Goal: Information Seeking & Learning: Learn about a topic

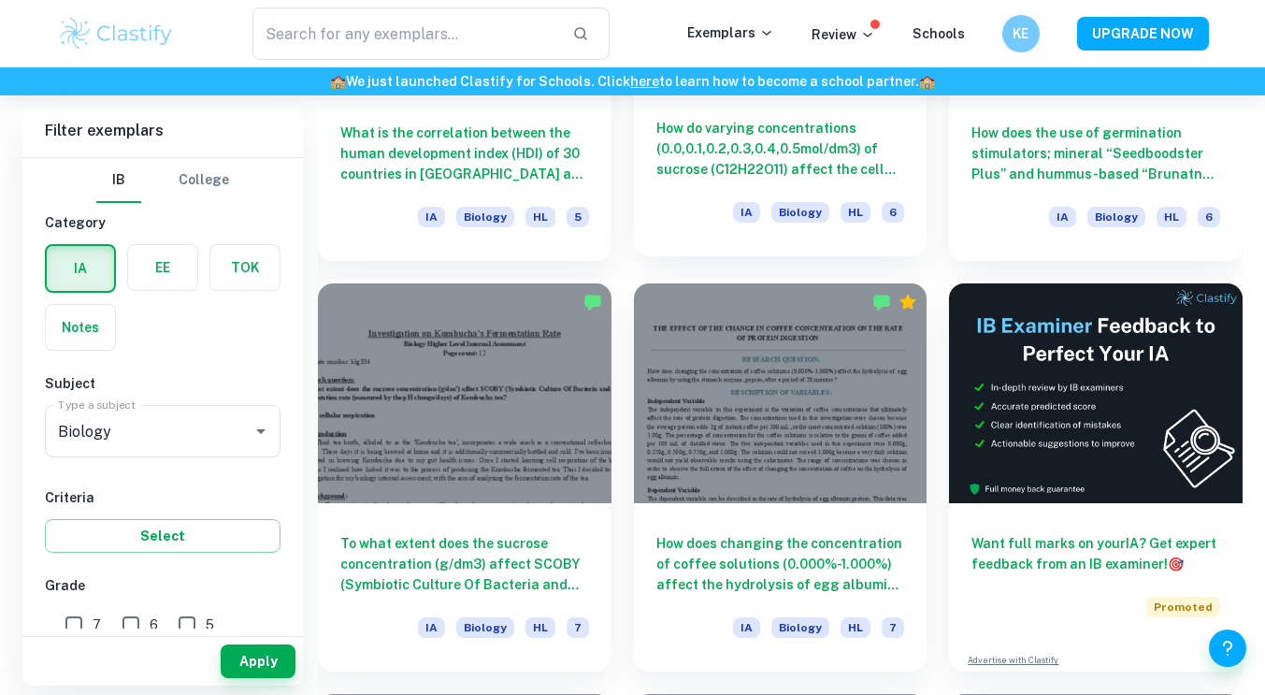
scroll to position [6918, 0]
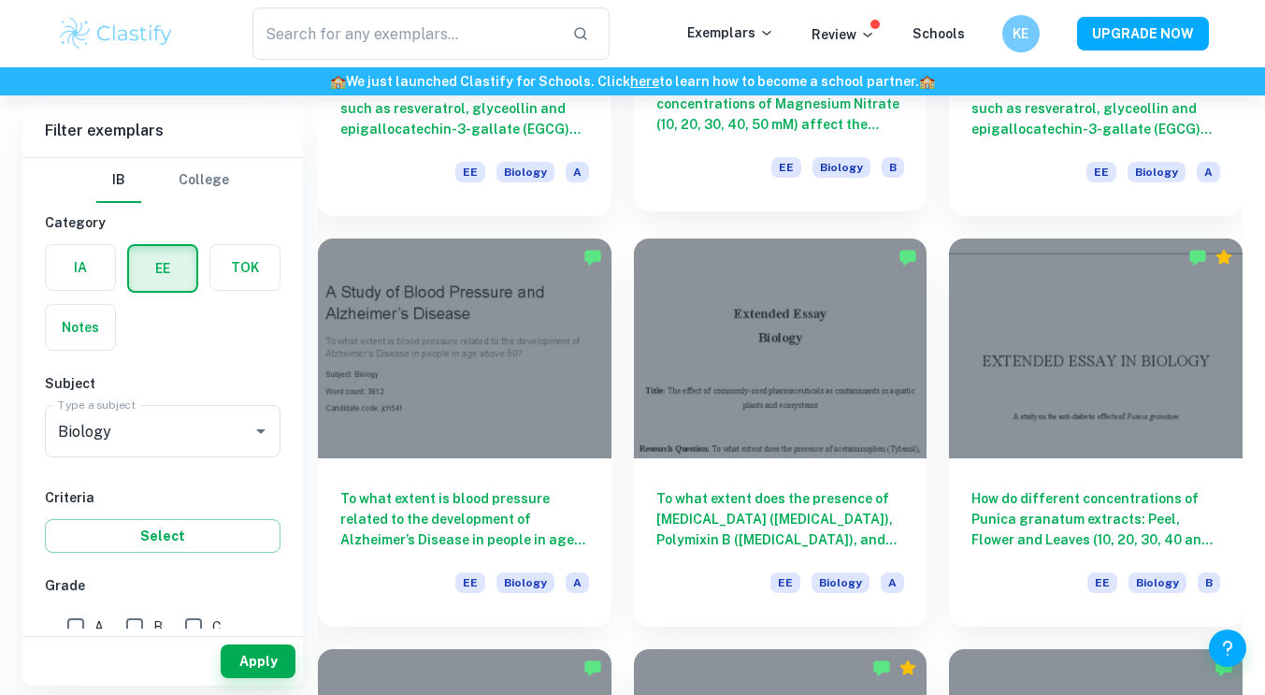
scroll to position [1651, 0]
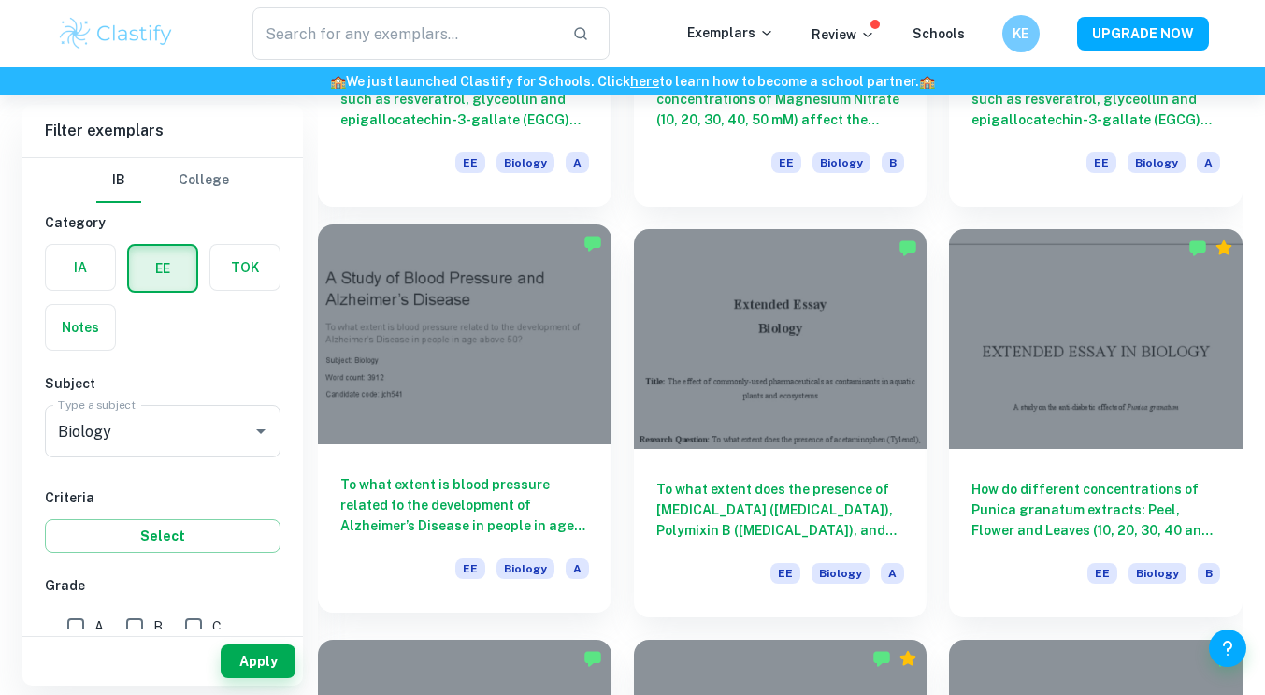
click at [521, 481] on h6 "To what extent is blood pressure related to the development of Alzheimer’s Dise…" at bounding box center [464, 505] width 249 height 62
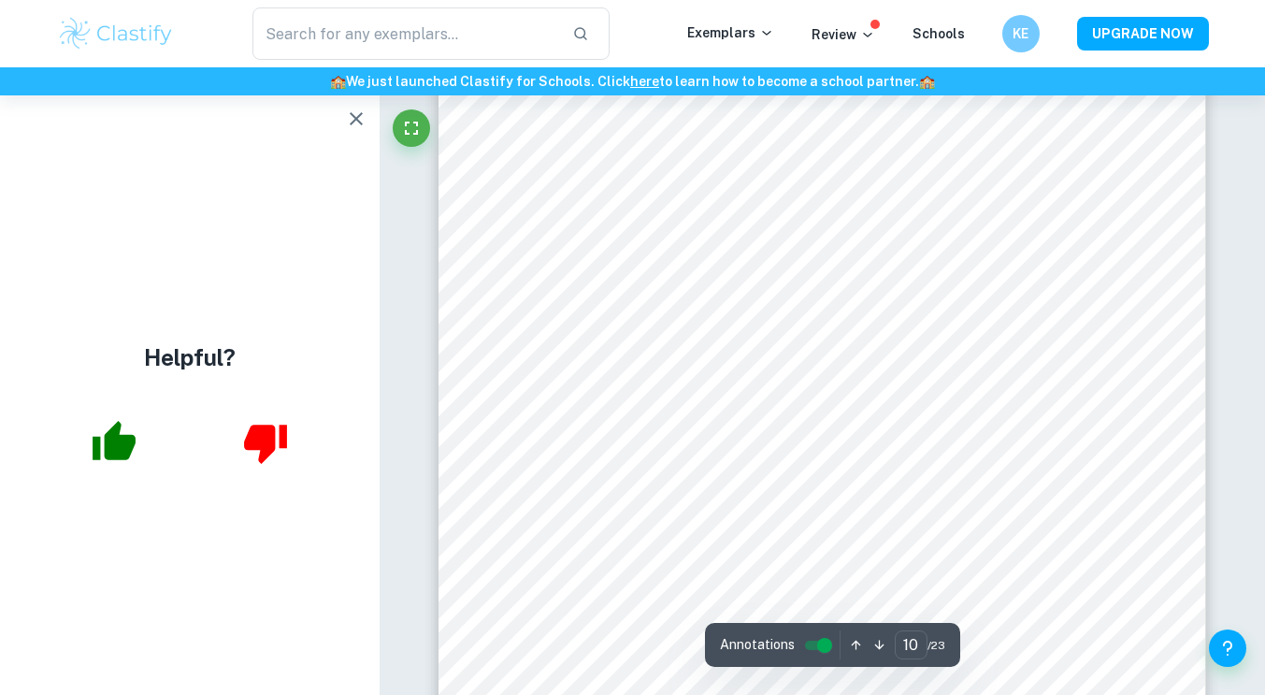
scroll to position [10316, 0]
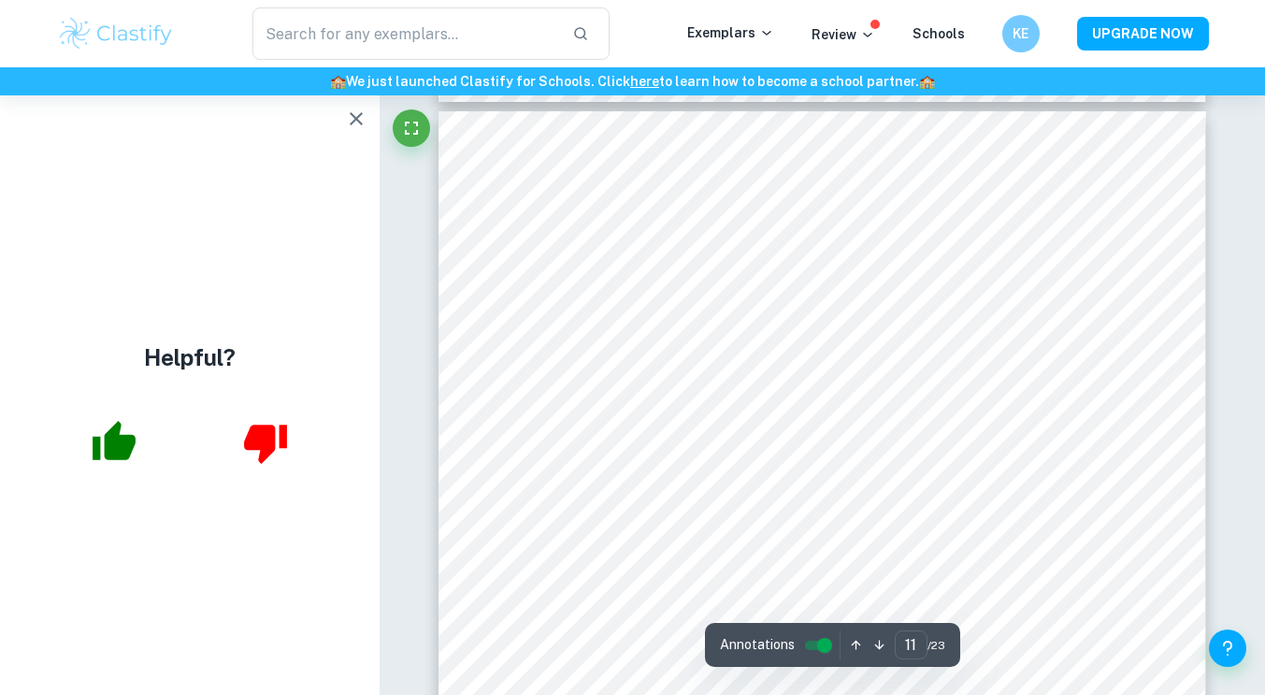
type input "10"
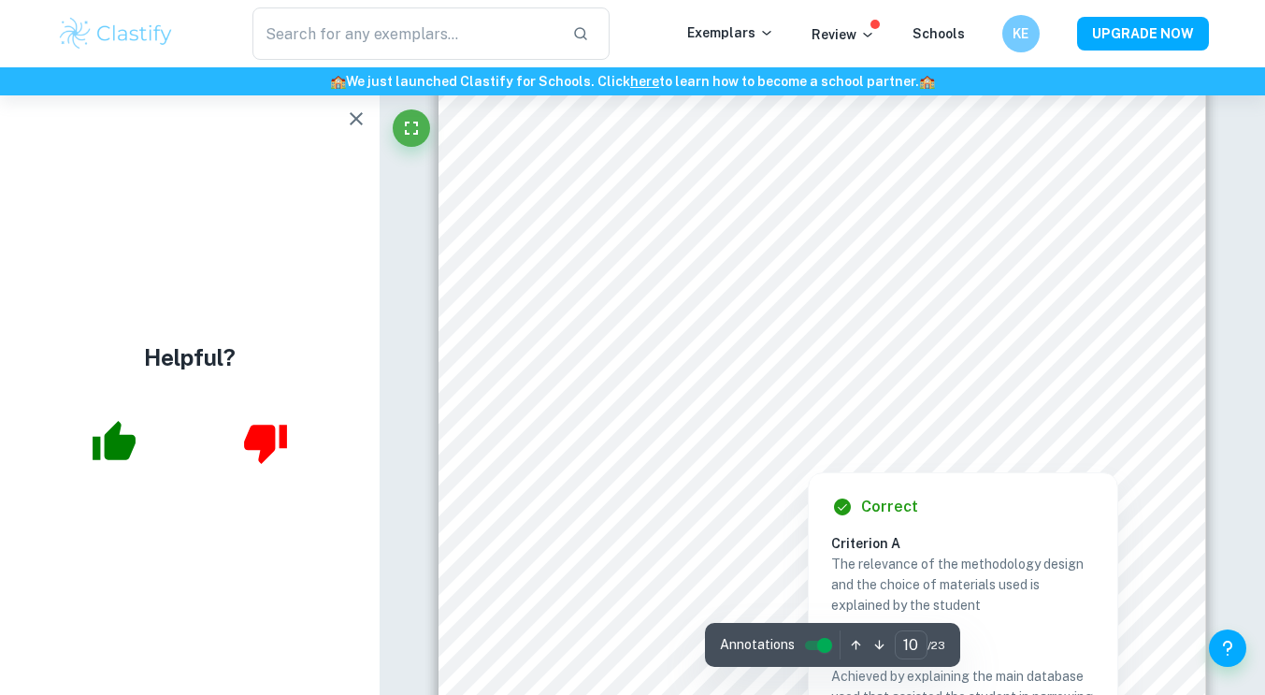
scroll to position [10507, 0]
